Goal: Information Seeking & Learning: Learn about a topic

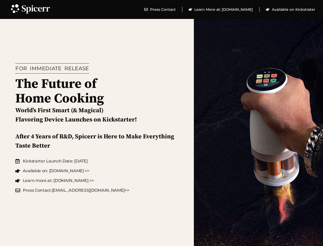
click at [162, 123] on div "FOR IMMEDIATE RELEASE The Future of Home Cooking World’s First Smart (& Magical…" at bounding box center [97, 128] width 194 height 236
click at [15, 8] on icon at bounding box center [14, 8] width 11 height 11
click at [36, 9] on icon at bounding box center [36, 9] width 28 height 8
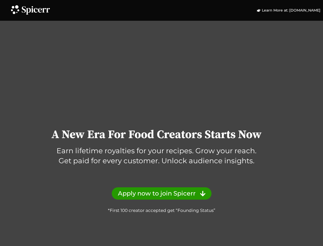
click at [162, 123] on div "A New Era For Food Creators Starts Now Earn lifetime royalties for your recipes…" at bounding box center [161, 125] width 323 height 178
click at [15, 9] on icon at bounding box center [14, 9] width 11 height 11
click at [36, 10] on icon at bounding box center [36, 10] width 28 height 8
